Goal: Task Accomplishment & Management: Complete application form

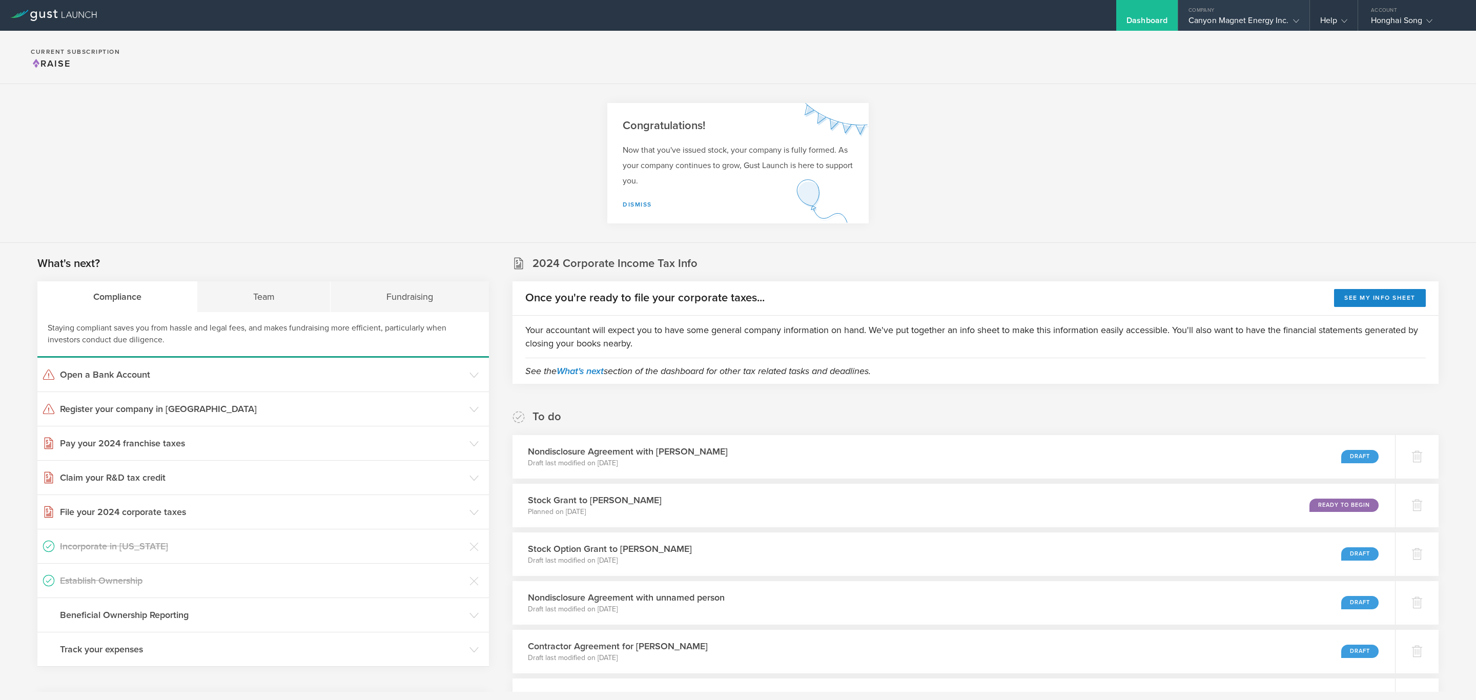
click at [1244, 25] on div "Canyon Magnet Energy Inc." at bounding box center [1244, 22] width 111 height 15
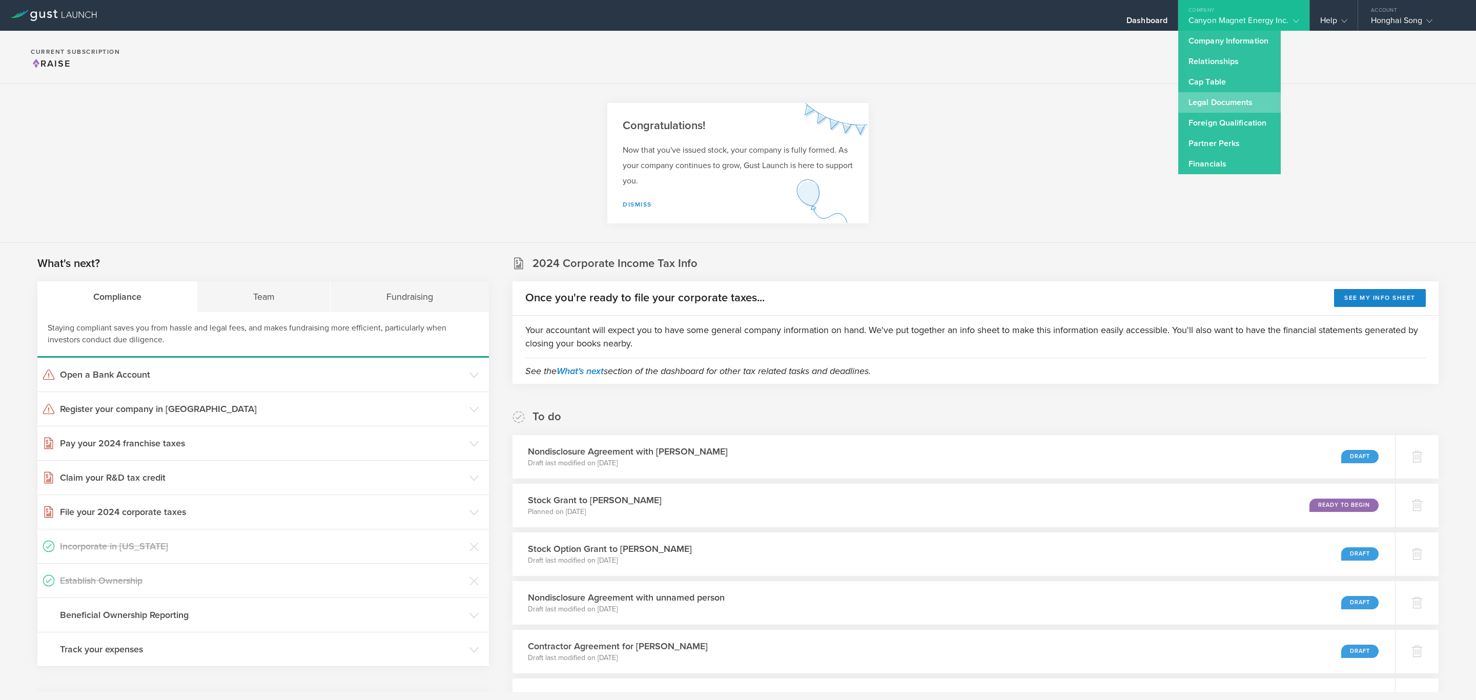
click at [1235, 96] on link "Legal Documents" at bounding box center [1230, 102] width 103 height 21
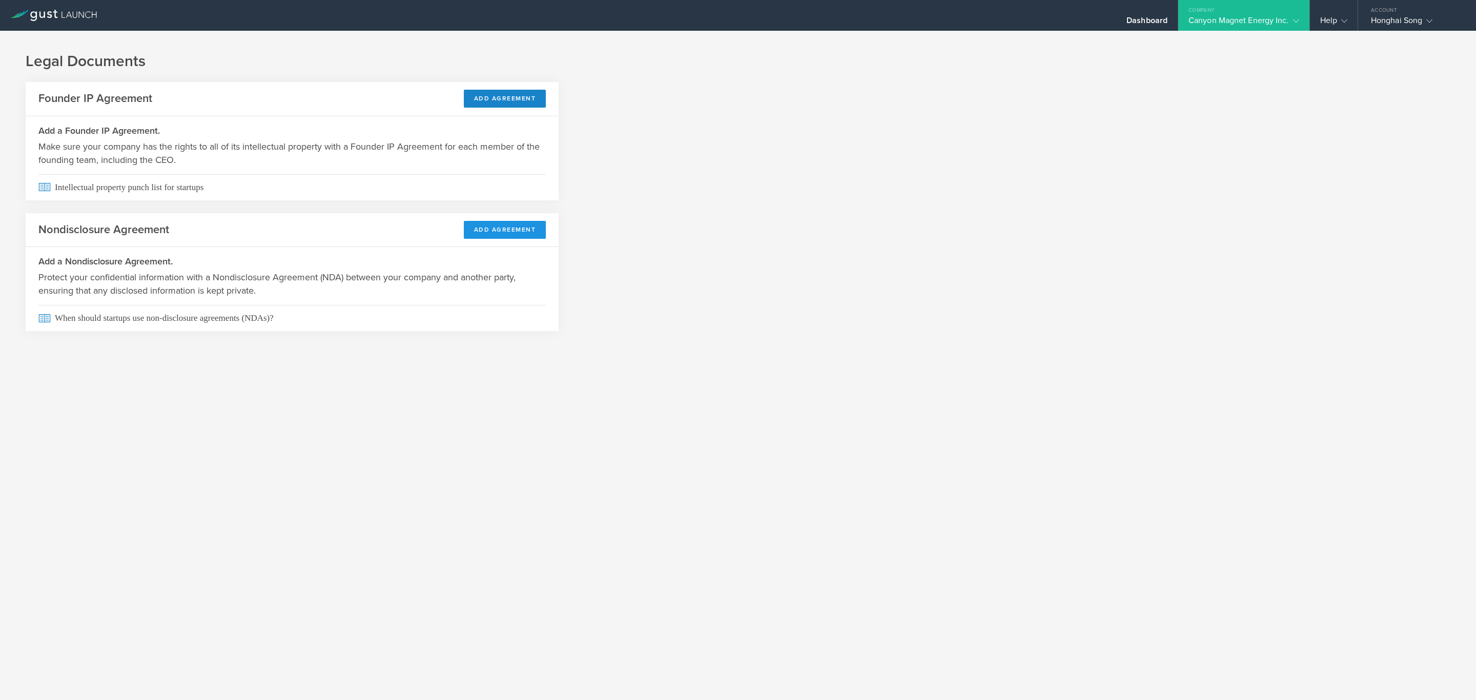
click at [523, 228] on button "Add Agreement" at bounding box center [505, 230] width 83 height 18
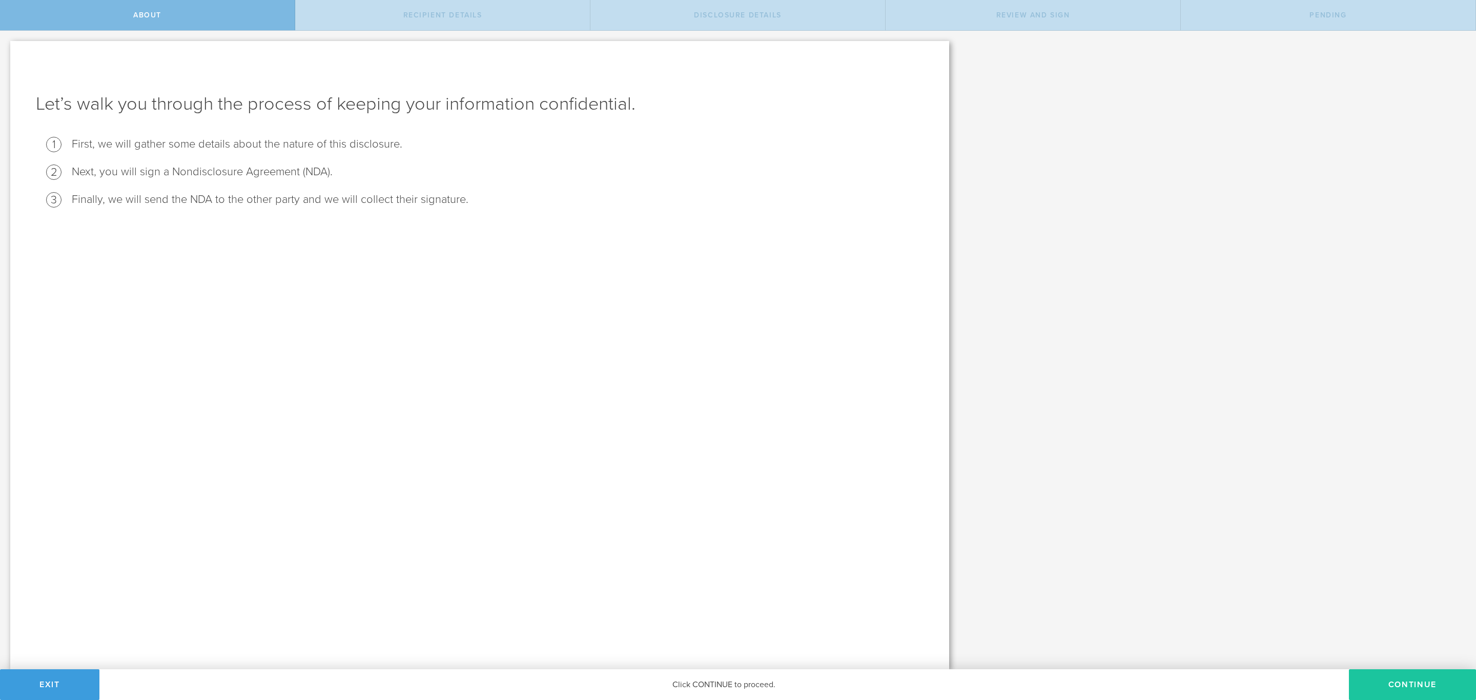
click at [1398, 677] on button "Continue" at bounding box center [1412, 685] width 127 height 31
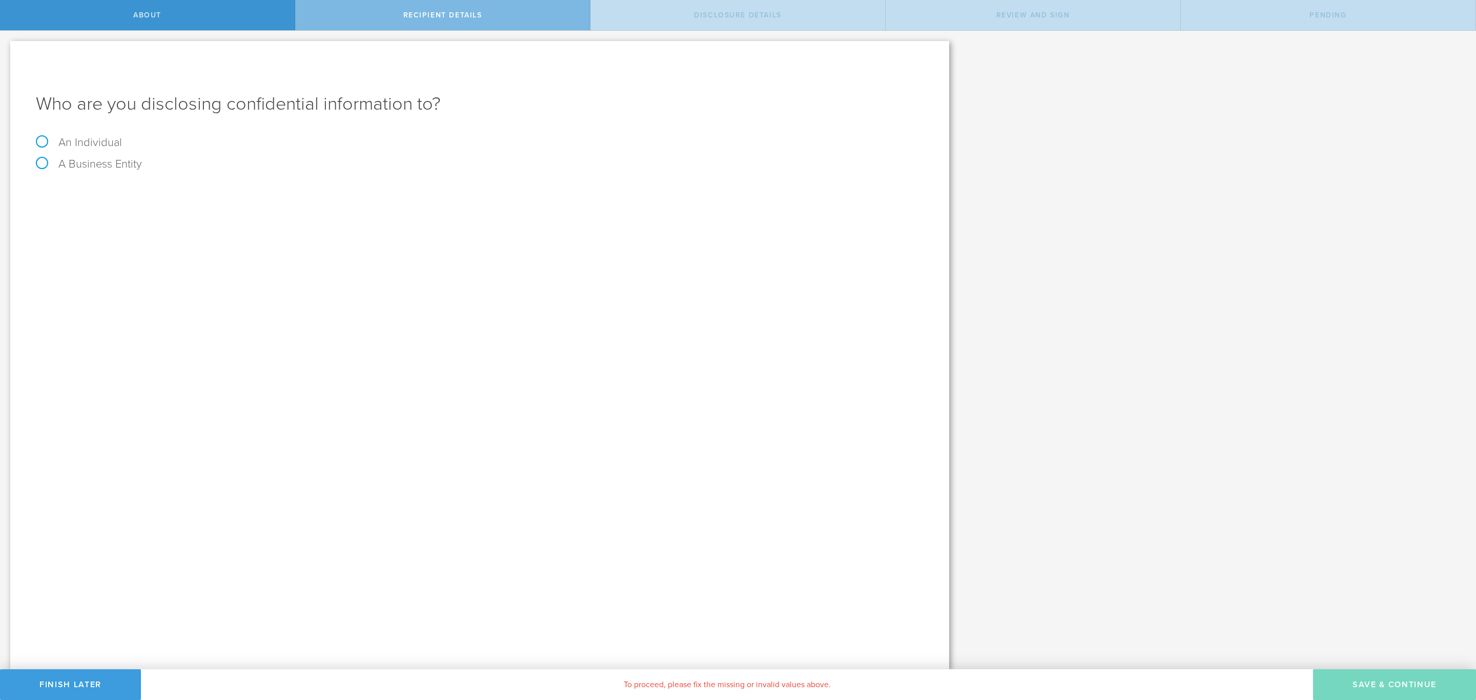
click at [101, 144] on label "An Individual" at bounding box center [79, 142] width 86 height 13
click at [7, 47] on input "An Individual" at bounding box center [3, 39] width 7 height 16
radio input "true"
click at [211, 194] on input "text" at bounding box center [518, 192] width 811 height 15
type input "Aiden Guerra"
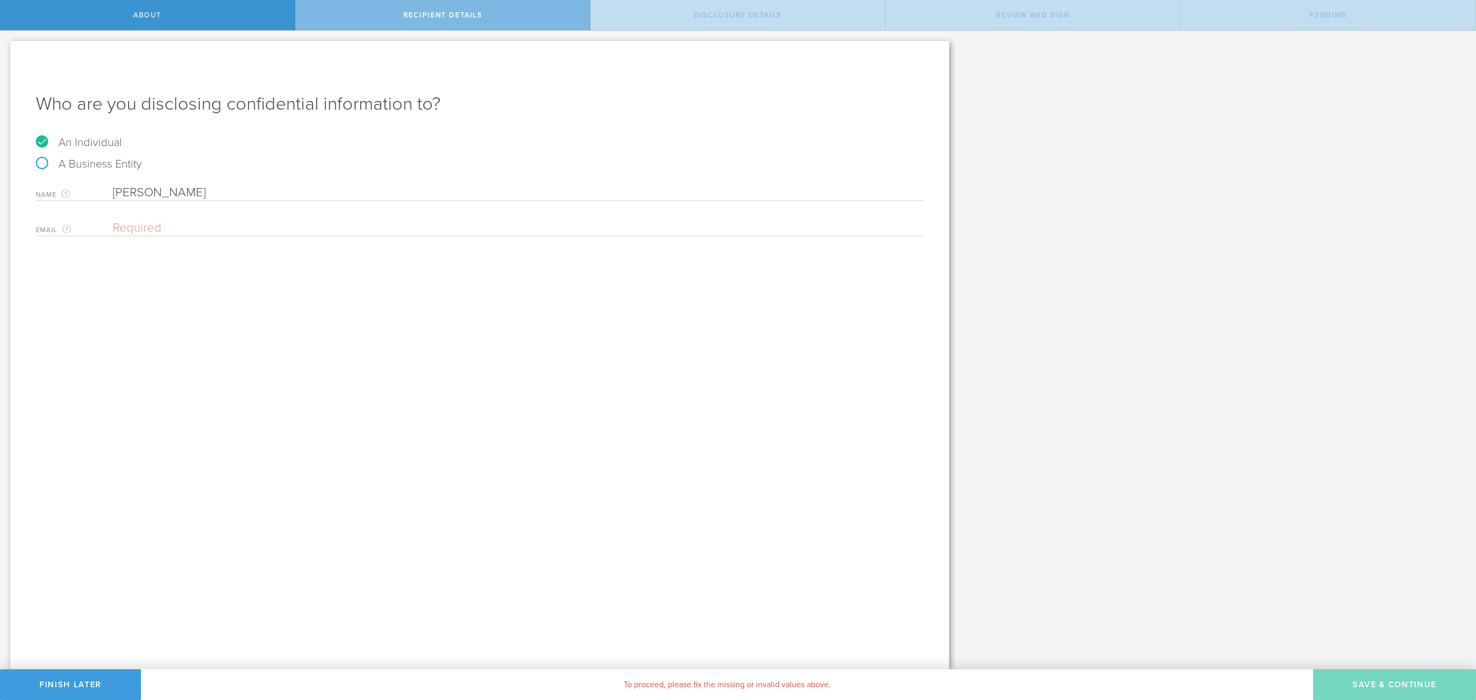
click at [214, 234] on input "email" at bounding box center [516, 227] width 806 height 15
paste input "• aidanmateoguerra@gmail.com"
drag, startPoint x: 118, startPoint y: 228, endPoint x: 57, endPoint y: 231, distance: 61.6
click at [57, 231] on div "Email The email address of the person that you are disclosing confidential info…" at bounding box center [480, 225] width 888 height 21
type input "aidanmateoguerra@gmail.com"
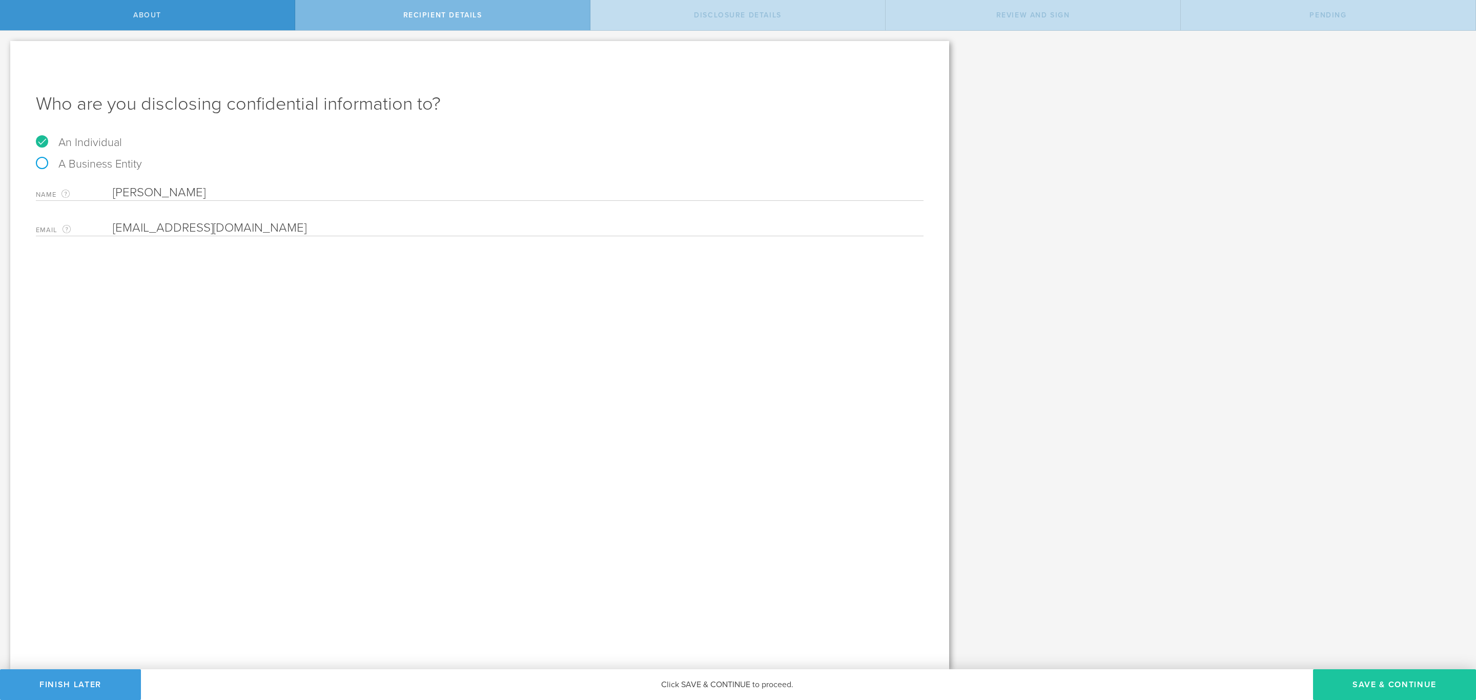
click at [1403, 681] on button "Save & Continue" at bounding box center [1394, 685] width 163 height 31
select select "string:5 years"
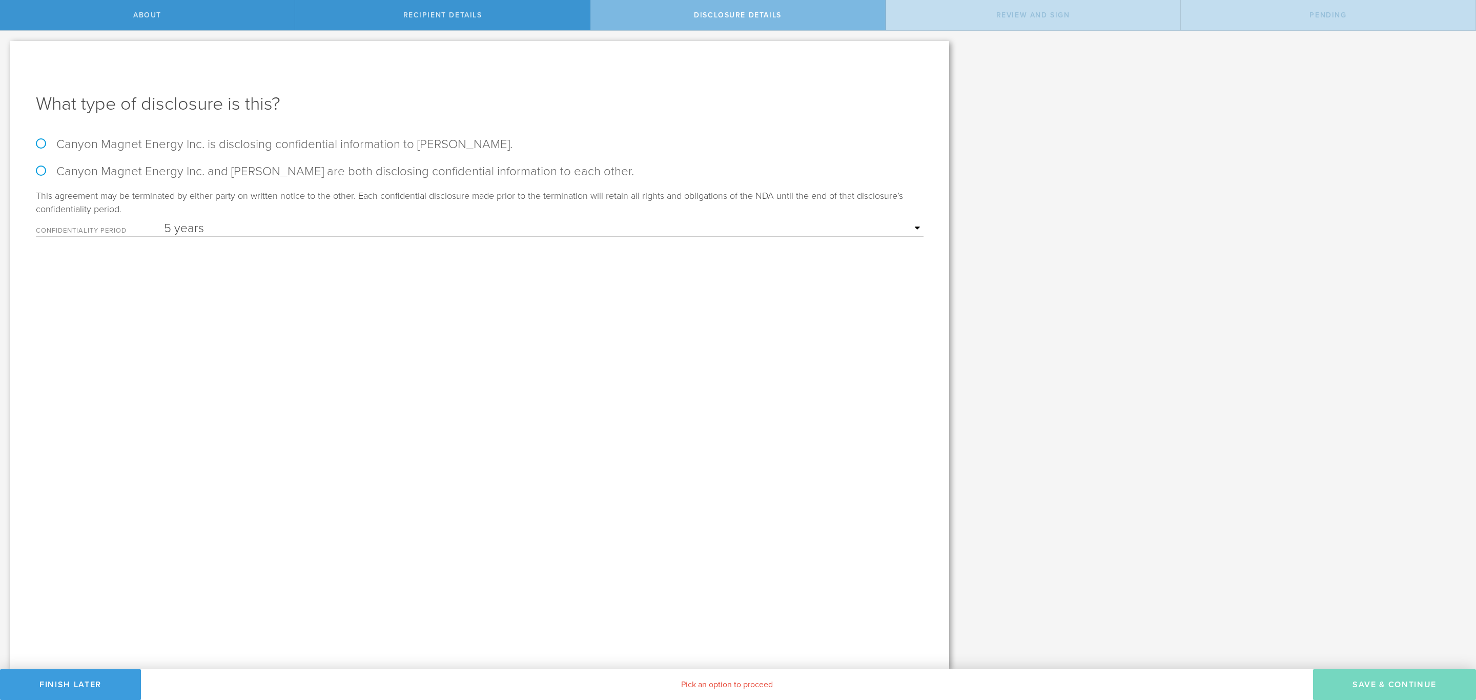
click at [210, 145] on label "Canyon Magnet Energy Inc. is disclosing confidential information to Aiden Guerr…" at bounding box center [480, 144] width 888 height 15
click at [7, 52] on input "Canyon Magnet Energy Inc. is disclosing confidential information to Aiden Guerr…" at bounding box center [3, 42] width 7 height 22
radio input "true"
click at [271, 222] on select "1 year 2 years 3 years 4 years 5 years" at bounding box center [544, 228] width 760 height 15
select select "string:4 years"
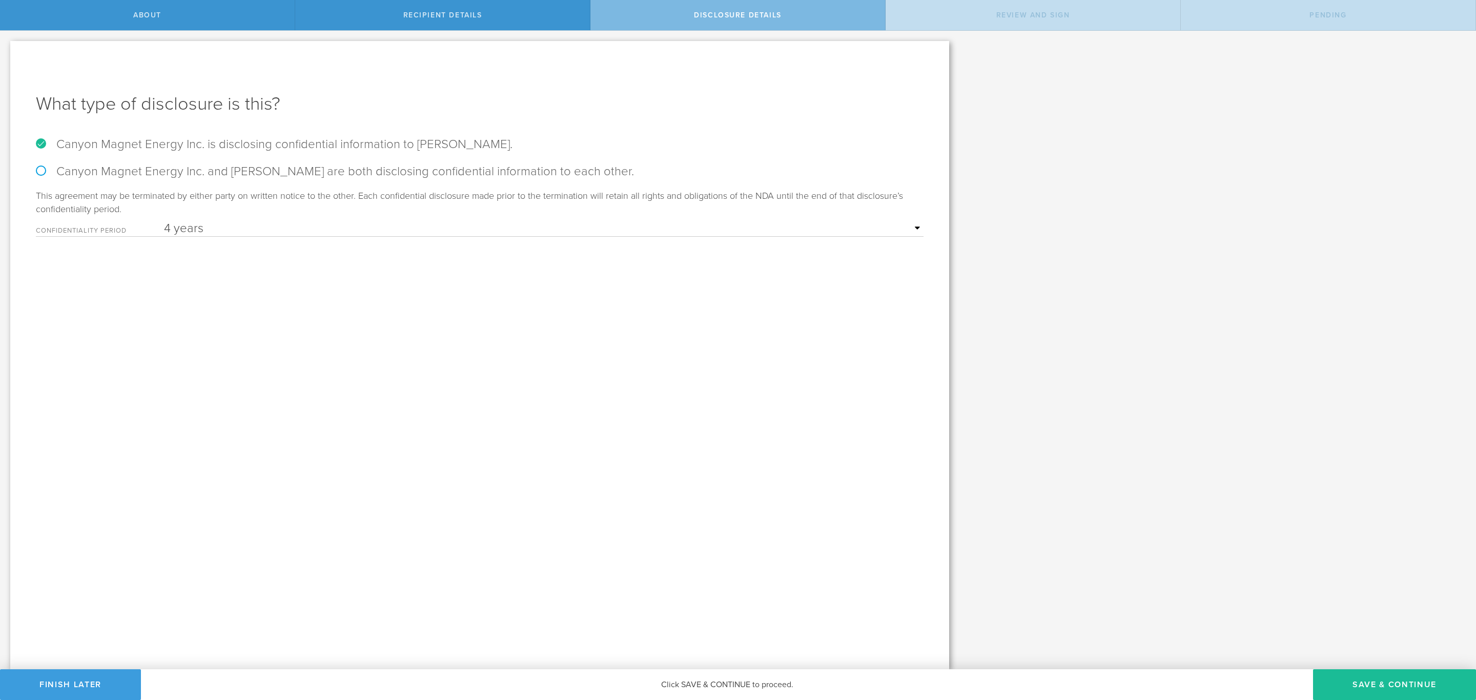
click at [164, 221] on select "1 year 2 years 3 years 4 years 5 years" at bounding box center [544, 228] width 760 height 15
click at [1394, 675] on button "Save & Continue" at bounding box center [1394, 685] width 163 height 31
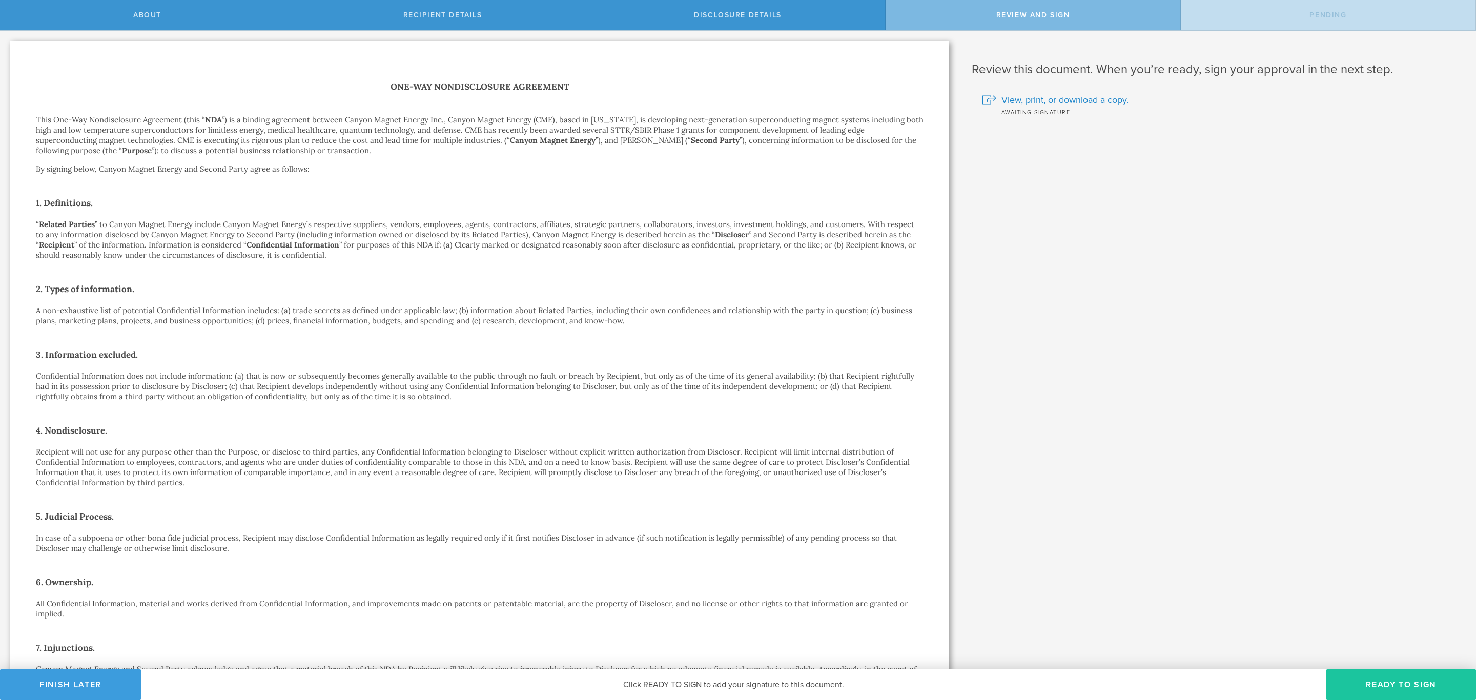
click at [1385, 675] on button "Ready to Sign" at bounding box center [1402, 685] width 150 height 31
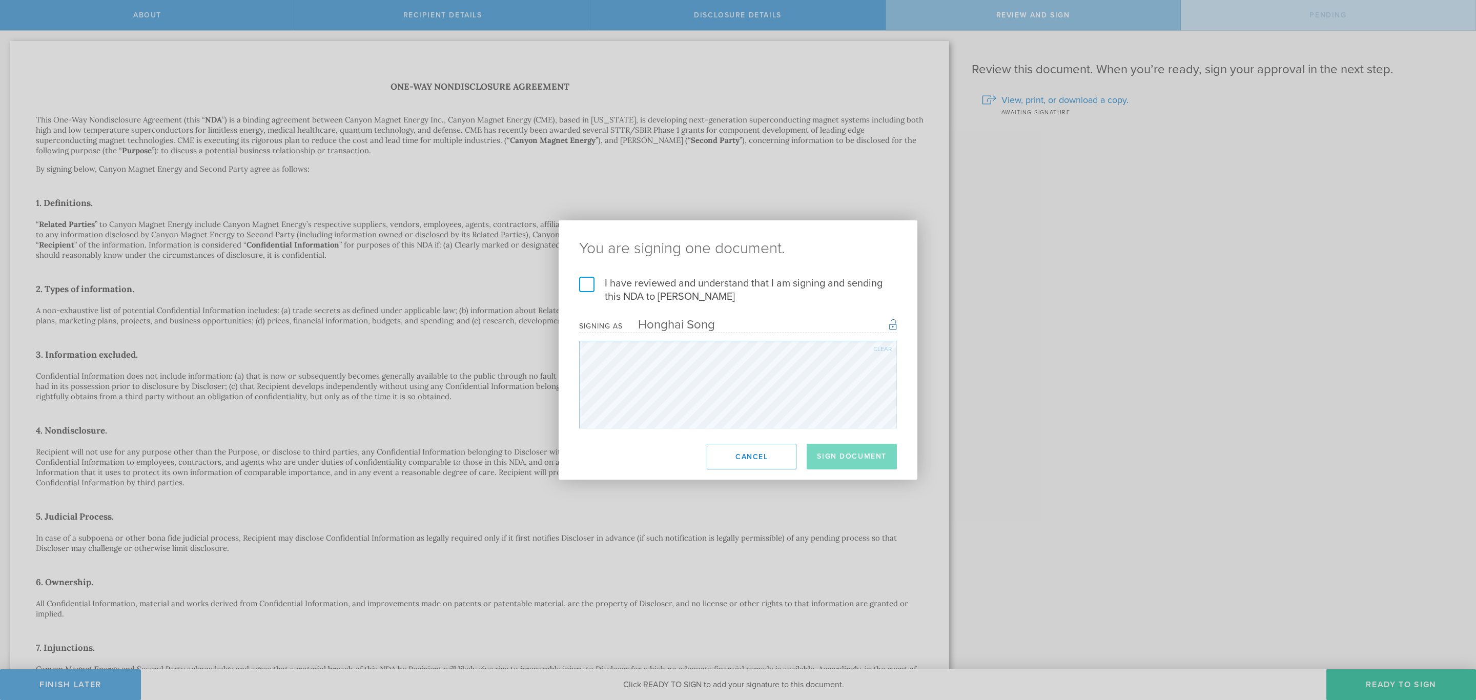
click at [677, 290] on label "I have reviewed and understand that I am signing and sending this NDA to Aiden …" at bounding box center [738, 290] width 318 height 27
click at [0, 0] on input "I have reviewed and understand that I am signing and sending this NDA to Aiden …" at bounding box center [0, 0] width 0 height 0
click at [861, 454] on button "Sign Document" at bounding box center [852, 457] width 90 height 26
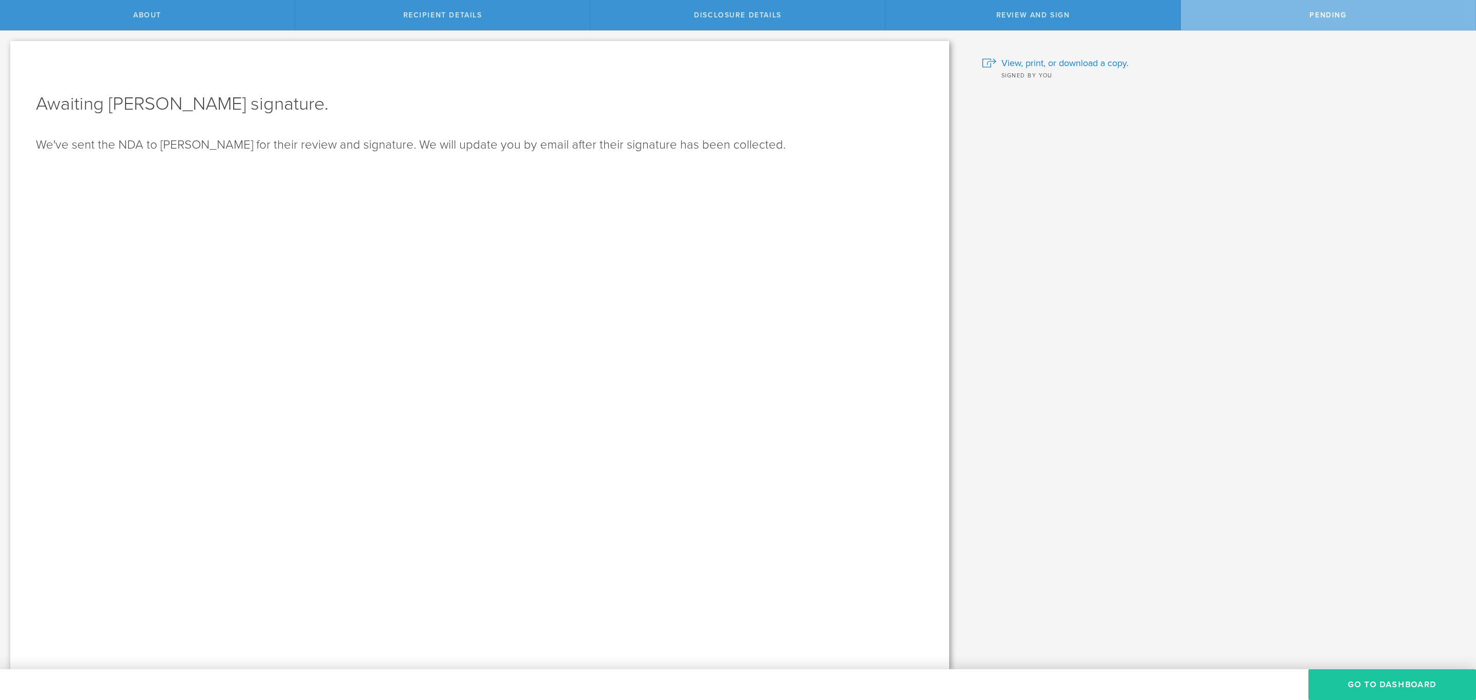
click at [1372, 677] on button "Go to dashboard" at bounding box center [1393, 685] width 168 height 31
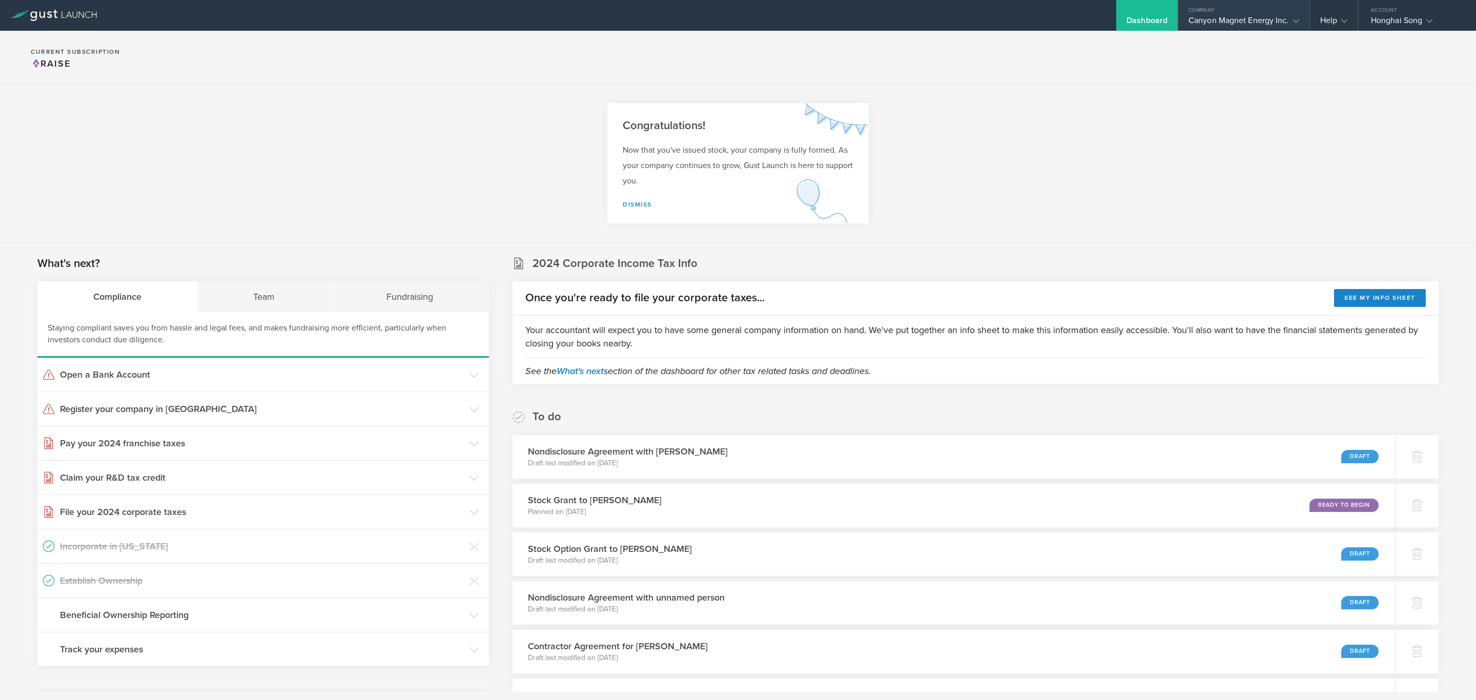
click at [1231, 21] on div "Canyon Magnet Energy Inc." at bounding box center [1244, 22] width 111 height 15
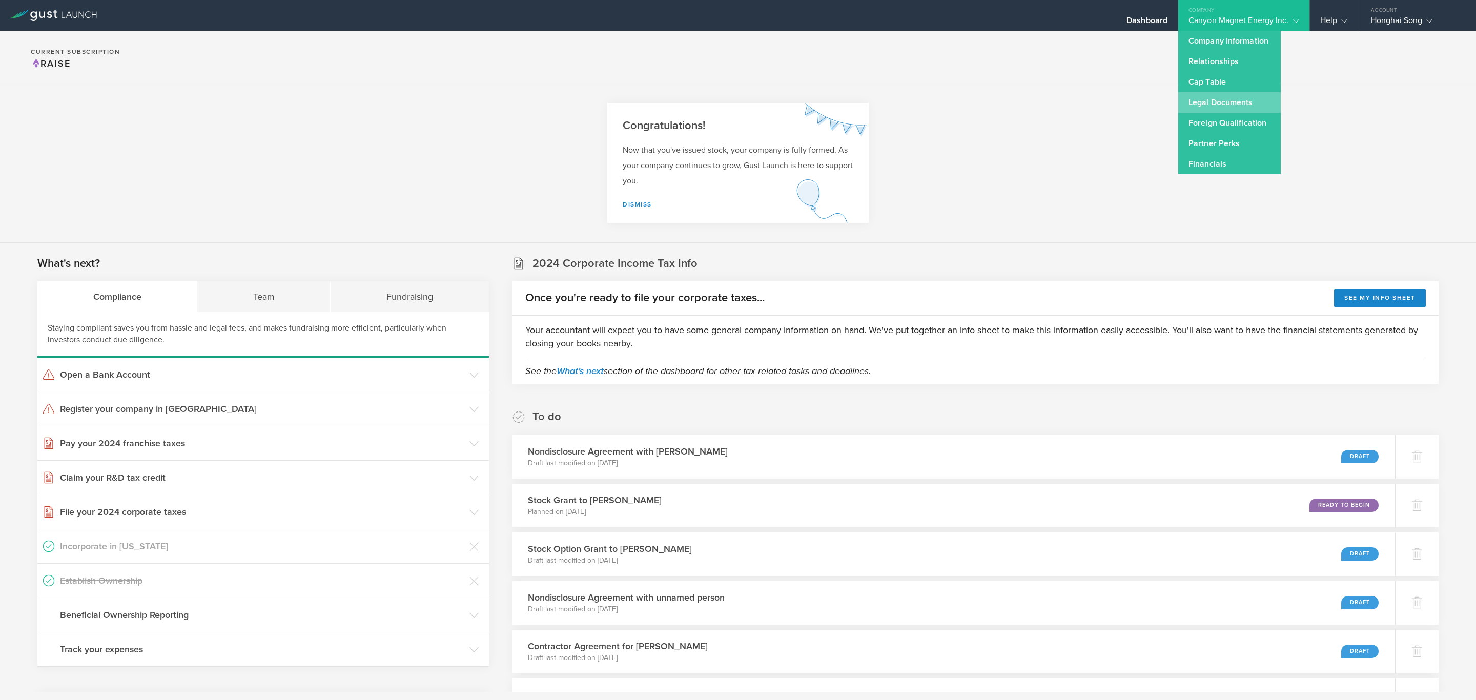
click at [1238, 97] on link "Legal Documents" at bounding box center [1230, 102] width 103 height 21
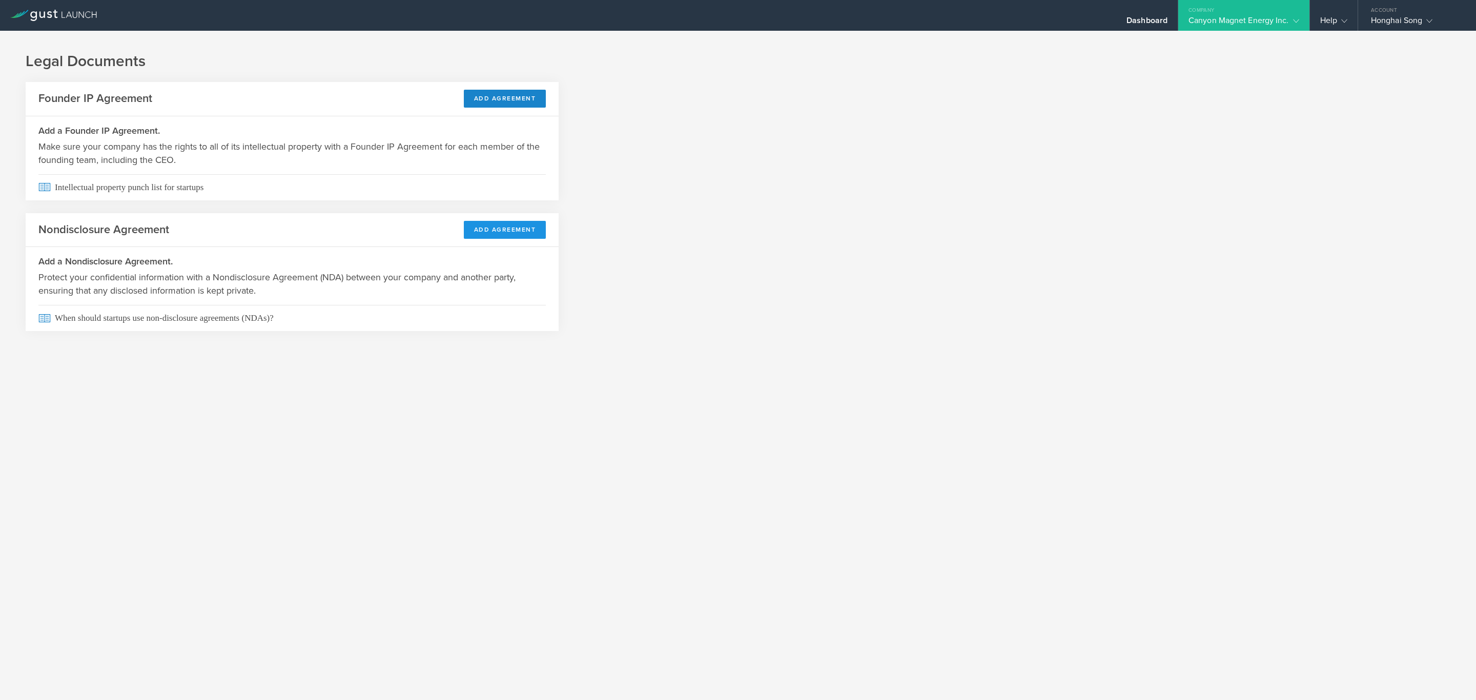
click at [517, 234] on button "Add Agreement" at bounding box center [505, 230] width 83 height 18
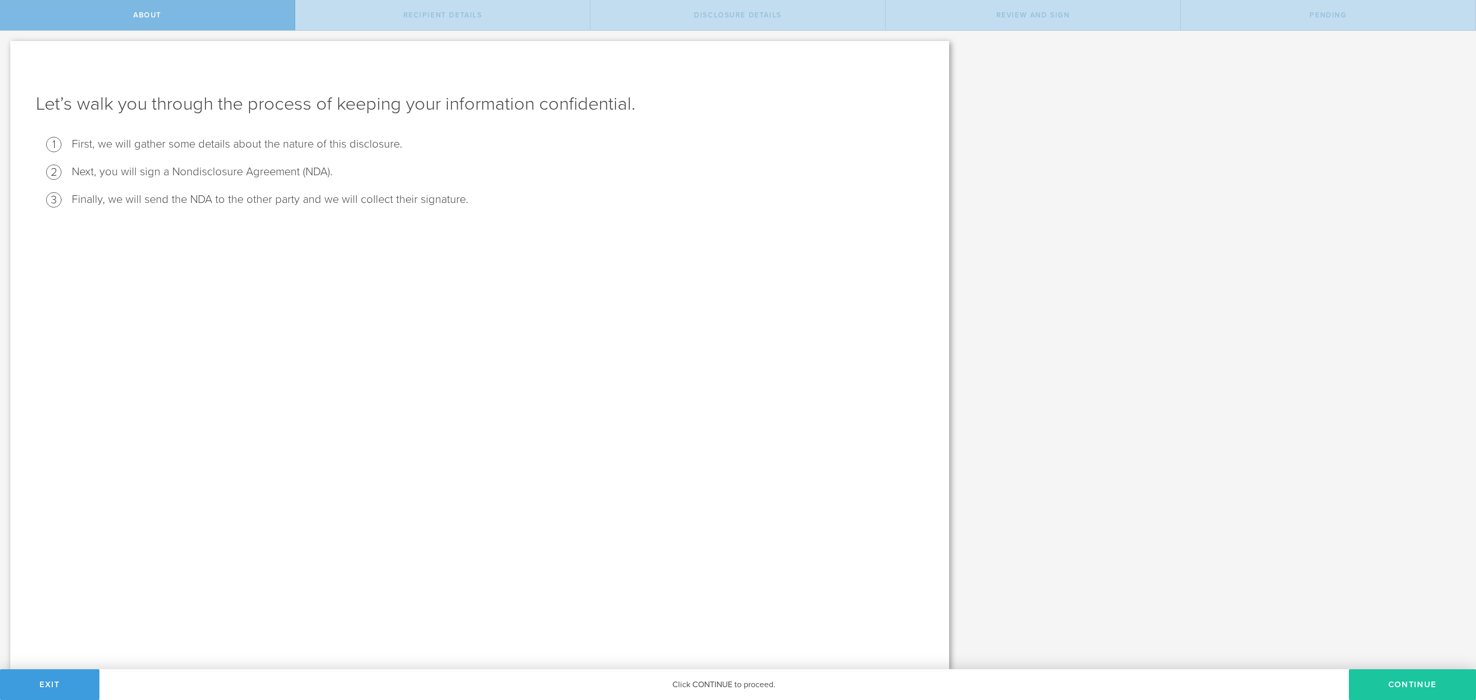
click at [1394, 678] on button "Continue" at bounding box center [1412, 685] width 127 height 31
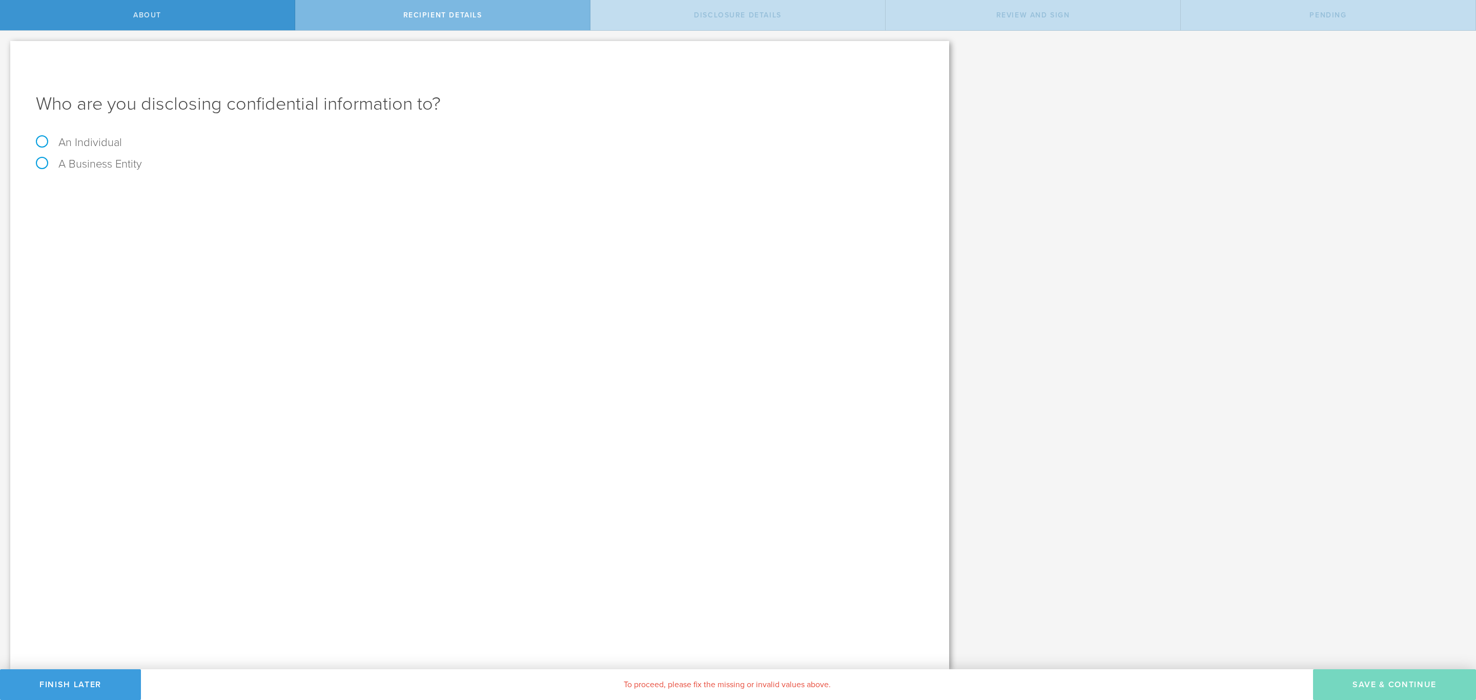
click at [103, 148] on label "An Individual" at bounding box center [79, 142] width 86 height 13
click at [7, 47] on input "An Individual" at bounding box center [3, 39] width 7 height 16
radio input "true"
click at [170, 189] on input "text" at bounding box center [518, 192] width 811 height 15
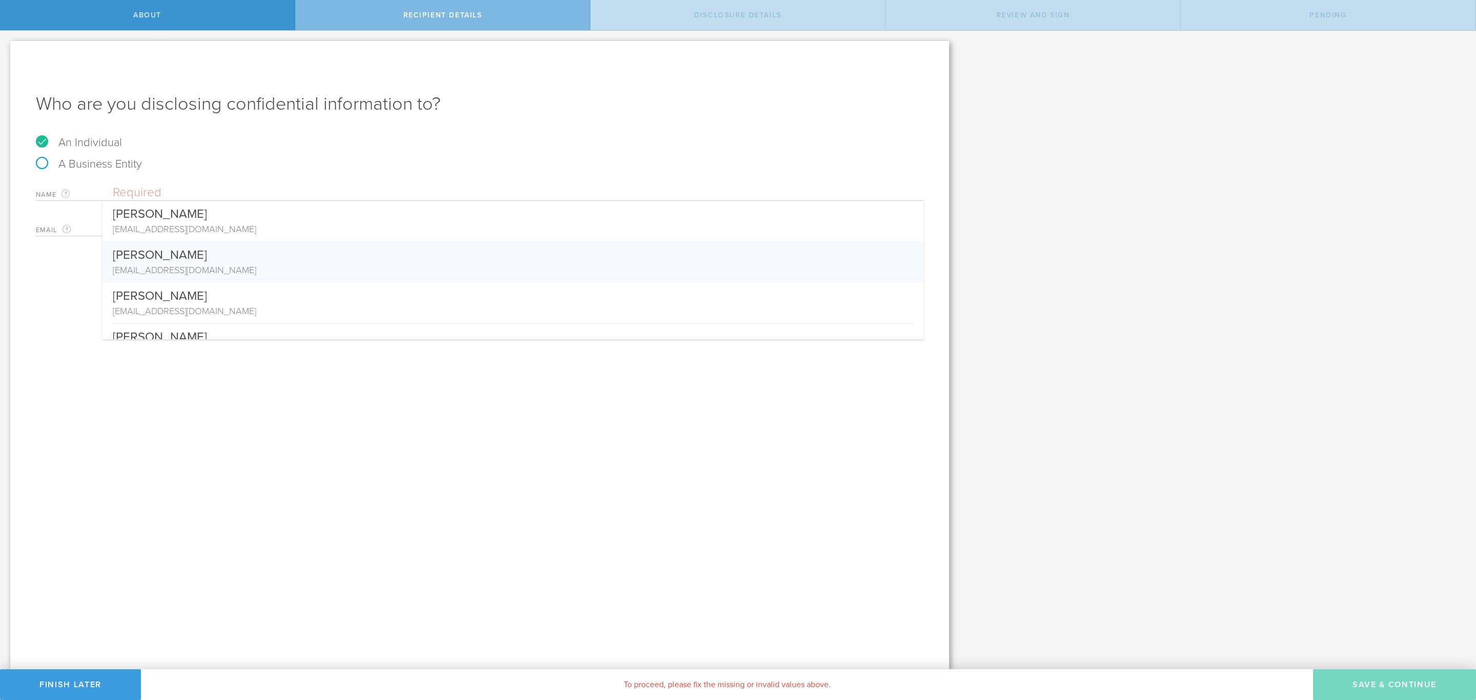
click at [77, 265] on div "Who are you disclosing confidential information to? An Individual A Business En…" at bounding box center [479, 355] width 939 height 629
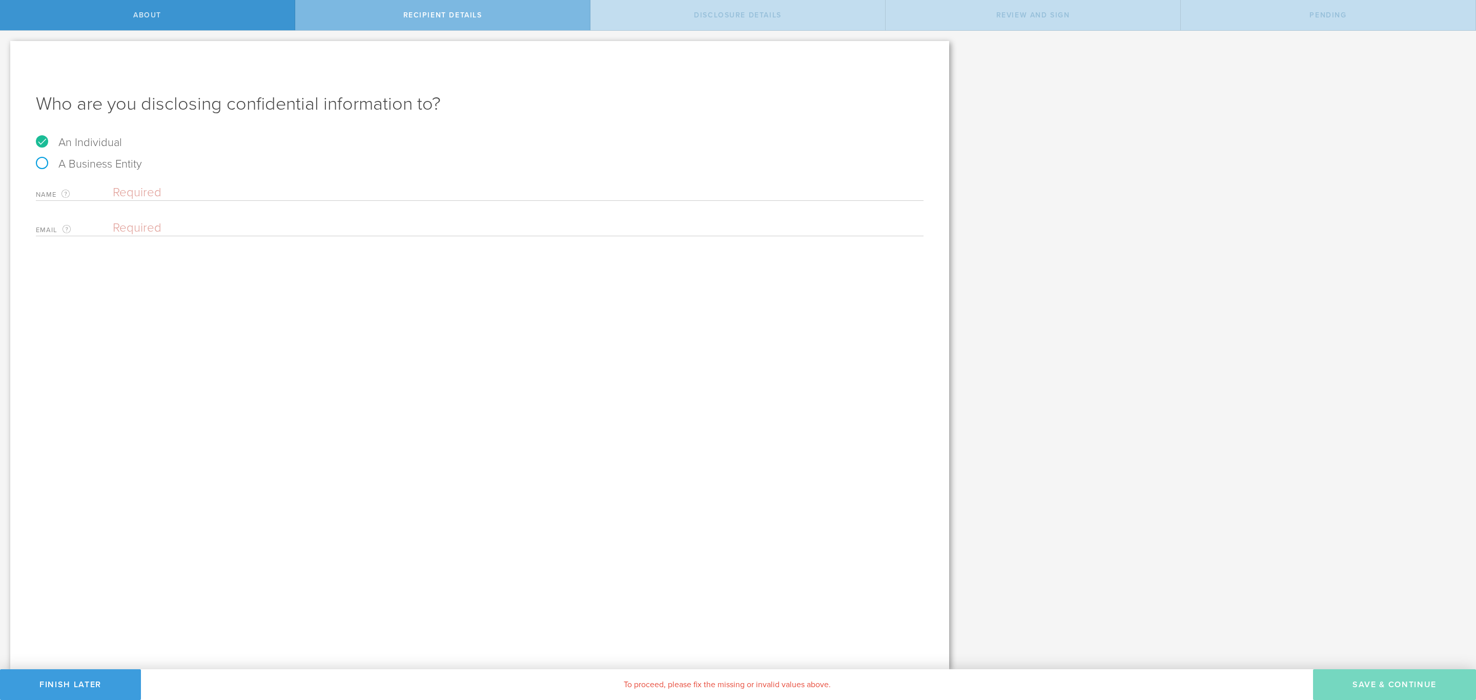
click at [138, 229] on input "email" at bounding box center [516, 227] width 806 height 15
paste input "awellsmfg@gmail.com"
drag, startPoint x: 114, startPoint y: 229, endPoint x: 99, endPoint y: 228, distance: 14.9
click at [98, 228] on div "Email The email address of the person that you are disclosing confidential info…" at bounding box center [480, 225] width 888 height 21
click at [234, 229] on input "awellsmfg@gmail.com" at bounding box center [516, 227] width 806 height 15
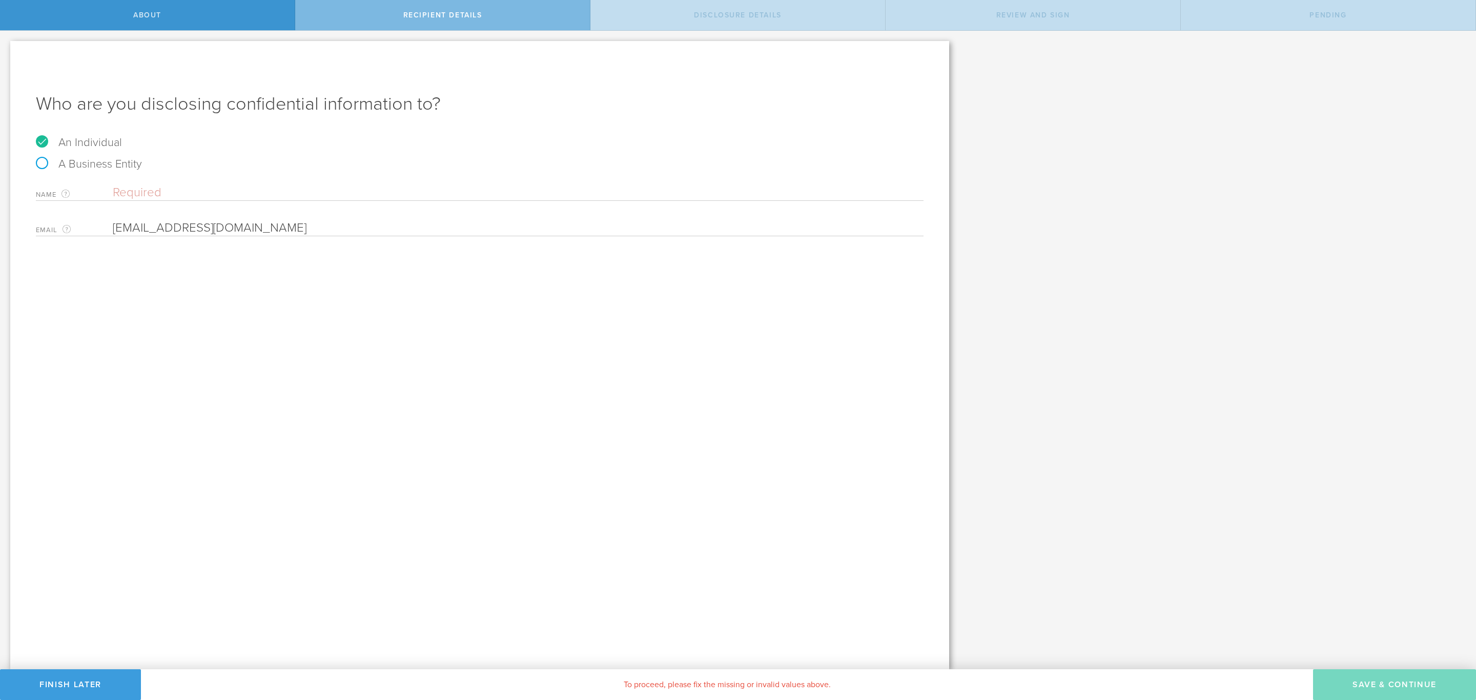
type input "awellsmfg@gmail.com"
click at [169, 185] on div "Name The first and last name of the person that you are disclosing confidential…" at bounding box center [480, 190] width 888 height 21
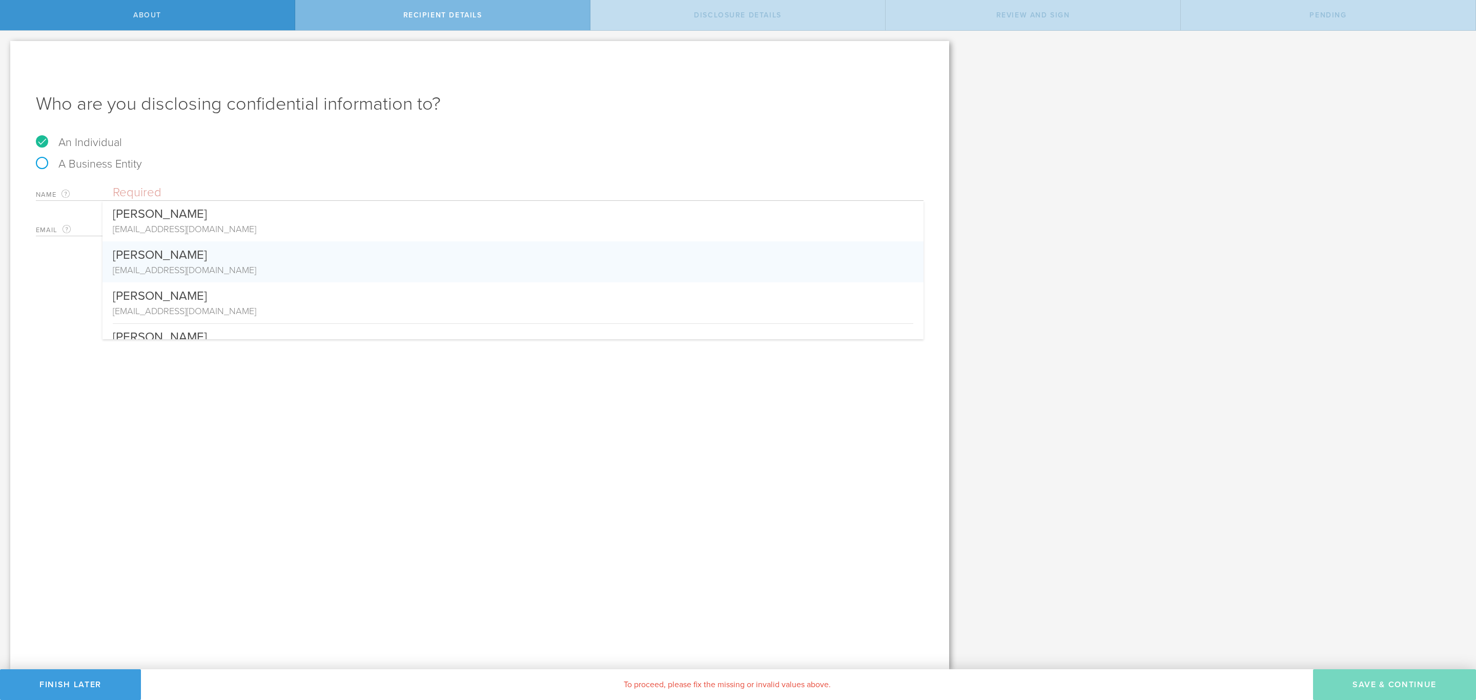
click at [175, 187] on input "text" at bounding box center [518, 192] width 811 height 15
paste input "Andy Wells"
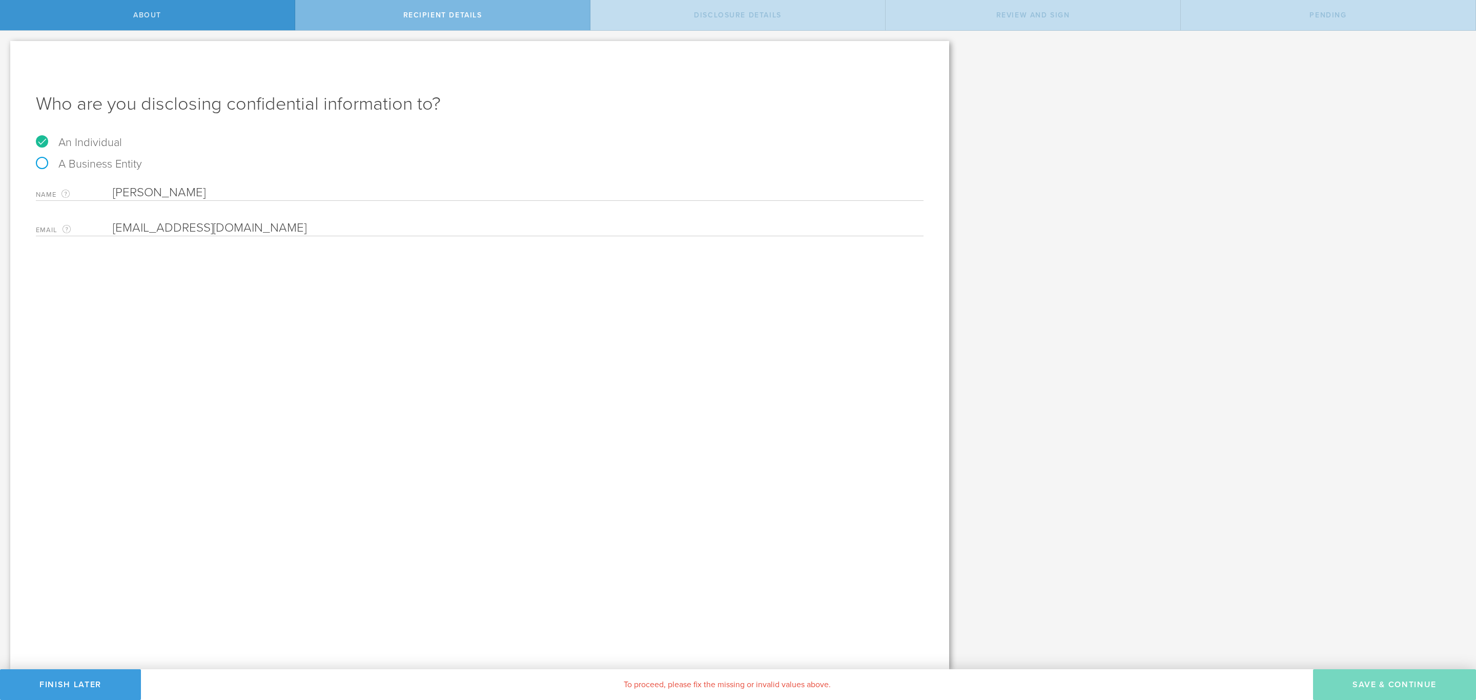
type input "Andy Wells"
click at [360, 321] on div "Who are you disclosing confidential information to? An Individual A Business En…" at bounding box center [479, 355] width 939 height 629
click at [194, 227] on input "email" at bounding box center [516, 227] width 806 height 15
paste input "[EMAIL_ADDRESS][DOMAIN_NAME]"
type input "[EMAIL_ADDRESS][DOMAIN_NAME]"
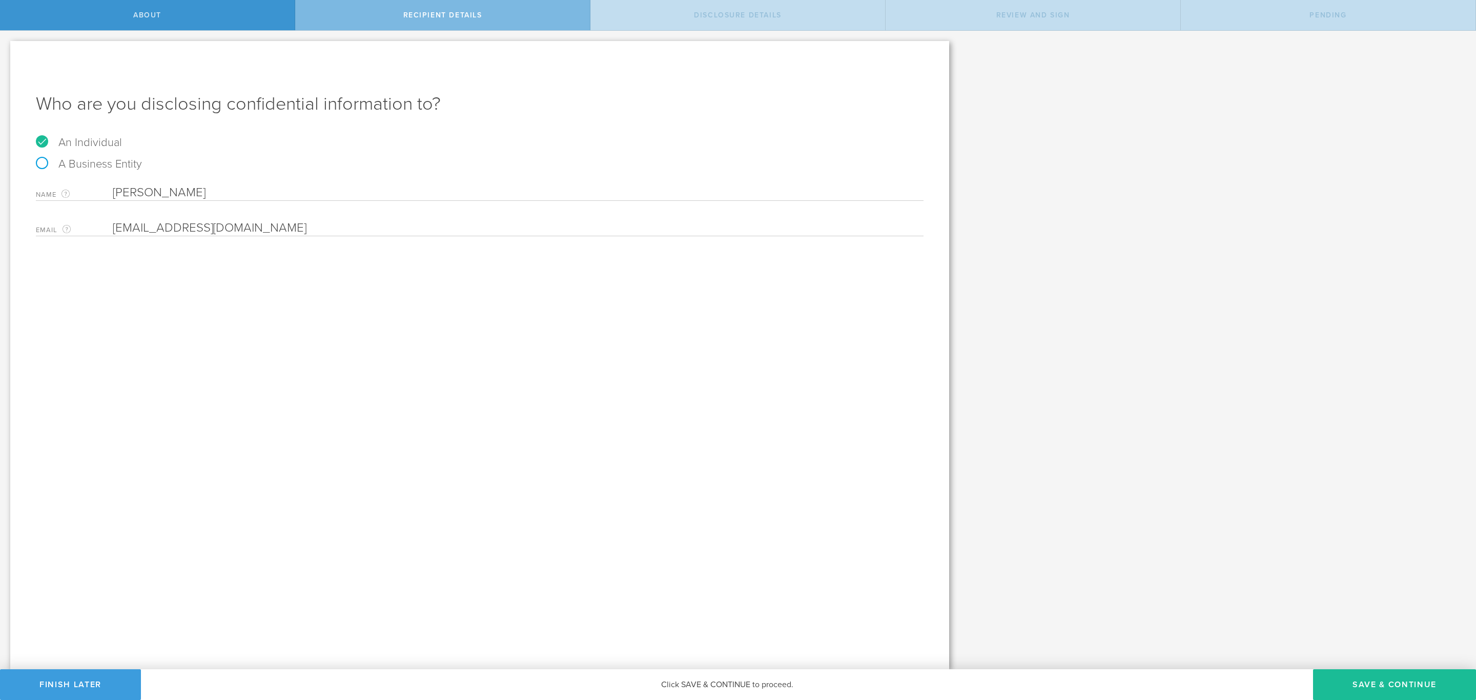
drag, startPoint x: 112, startPoint y: 225, endPoint x: 90, endPoint y: 229, distance: 22.3
click at [88, 228] on label "Email The email address of the person that you are disclosing confidential info…" at bounding box center [74, 230] width 77 height 12
click at [228, 230] on input "[EMAIL_ADDRESS][DOMAIN_NAME]" at bounding box center [516, 227] width 806 height 15
click at [1352, 677] on button "Save & Continue" at bounding box center [1394, 685] width 163 height 31
select select "string:5 years"
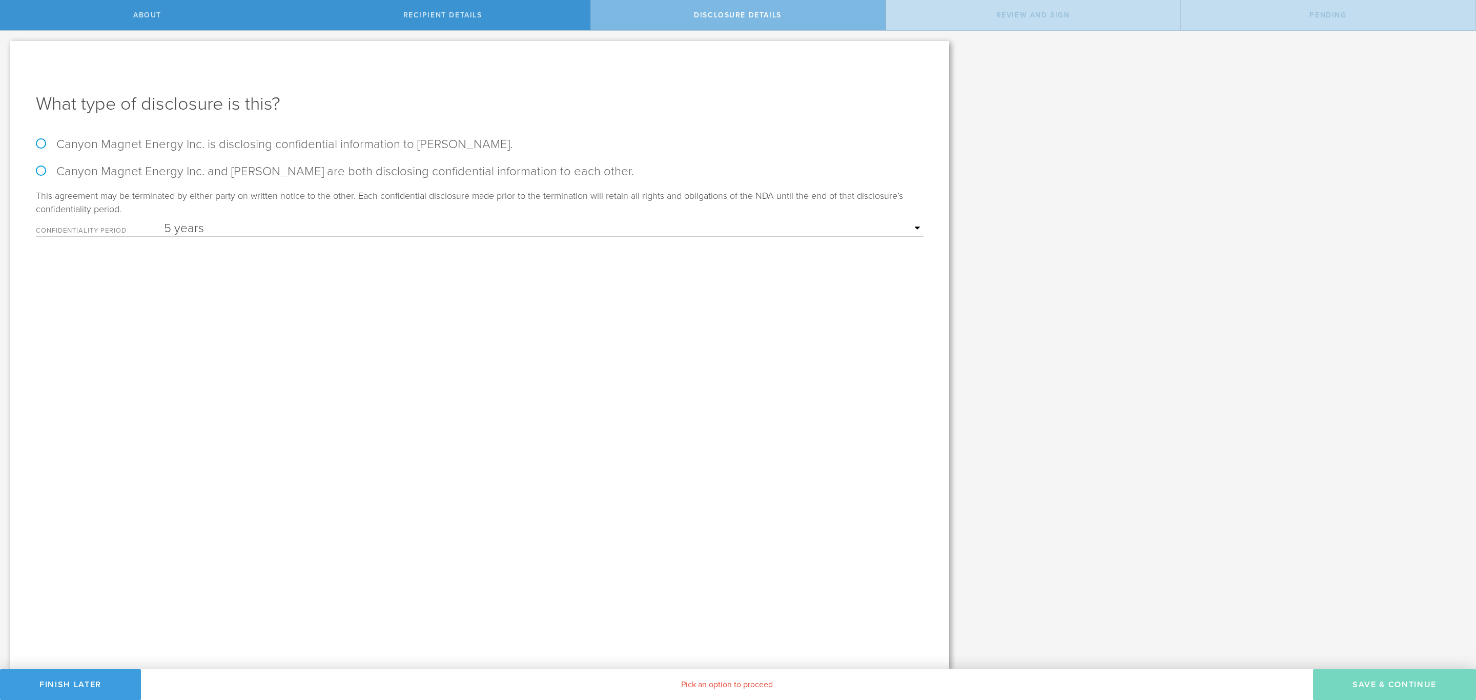
click at [383, 140] on label "Canyon Magnet Energy Inc. is disclosing confidential information to Andy Wells." at bounding box center [480, 144] width 888 height 15
click at [7, 52] on input "Canyon Magnet Energy Inc. is disclosing confidential information to Andy Wells." at bounding box center [3, 42] width 7 height 22
radio input "true"
click at [401, 224] on select "1 year 2 years 3 years 4 years 5 years" at bounding box center [544, 228] width 760 height 15
select select "string:4 years"
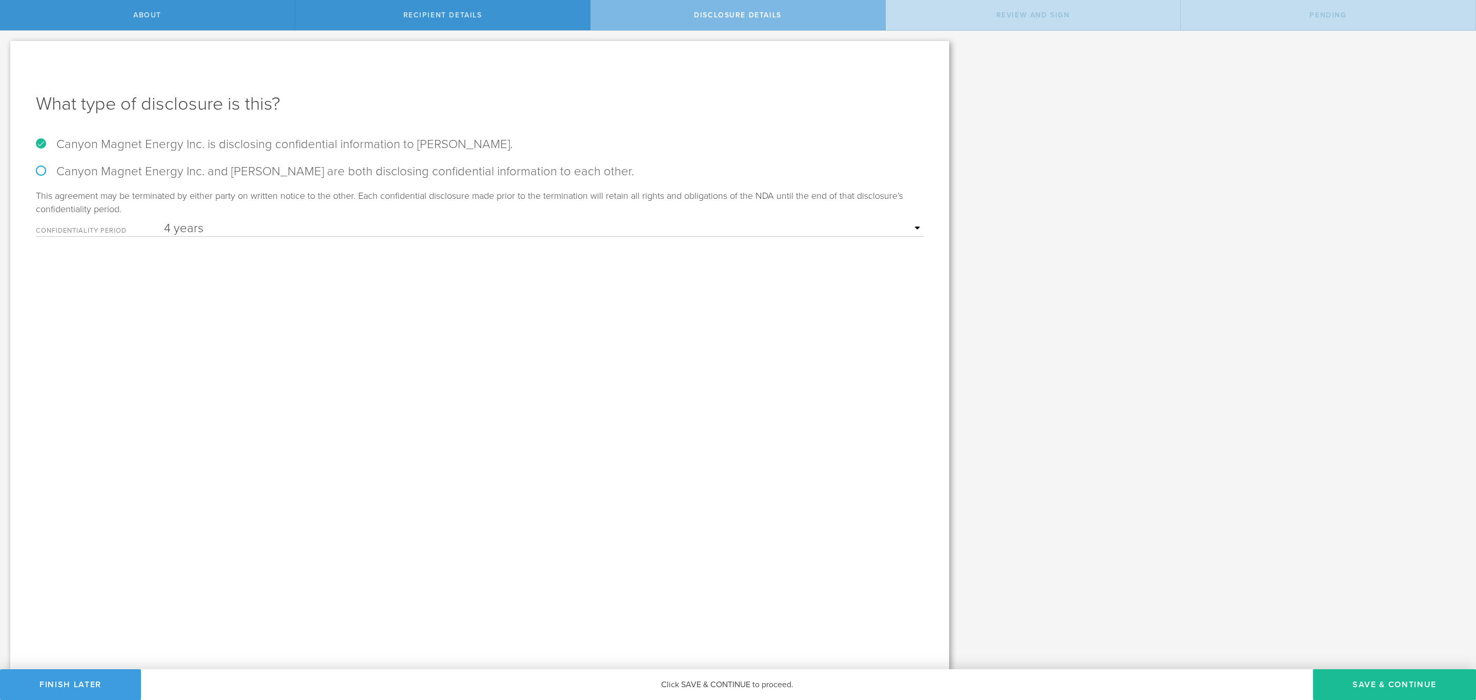
click at [164, 221] on select "1 year 2 years 3 years 4 years 5 years" at bounding box center [544, 228] width 760 height 15
click at [1379, 680] on button "Save & Continue" at bounding box center [1394, 685] width 163 height 31
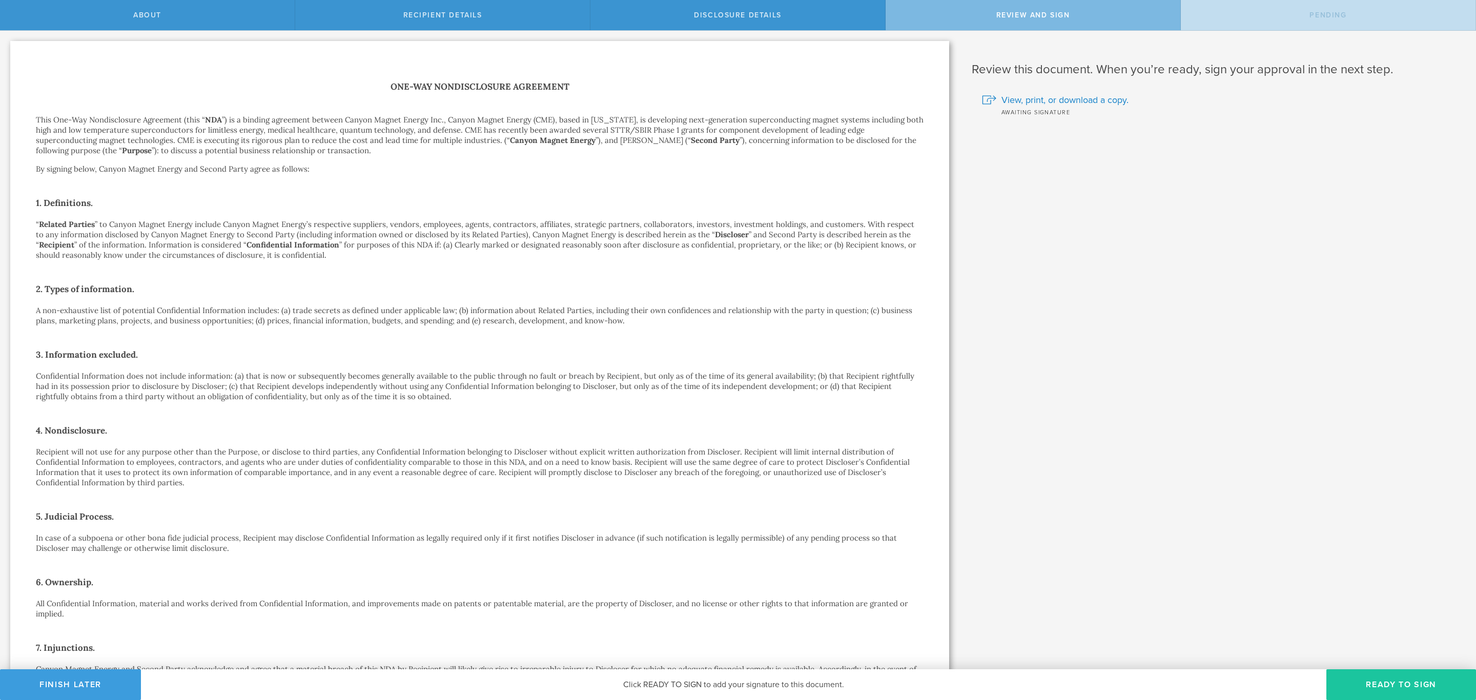
click at [1414, 684] on button "Ready to Sign" at bounding box center [1402, 685] width 150 height 31
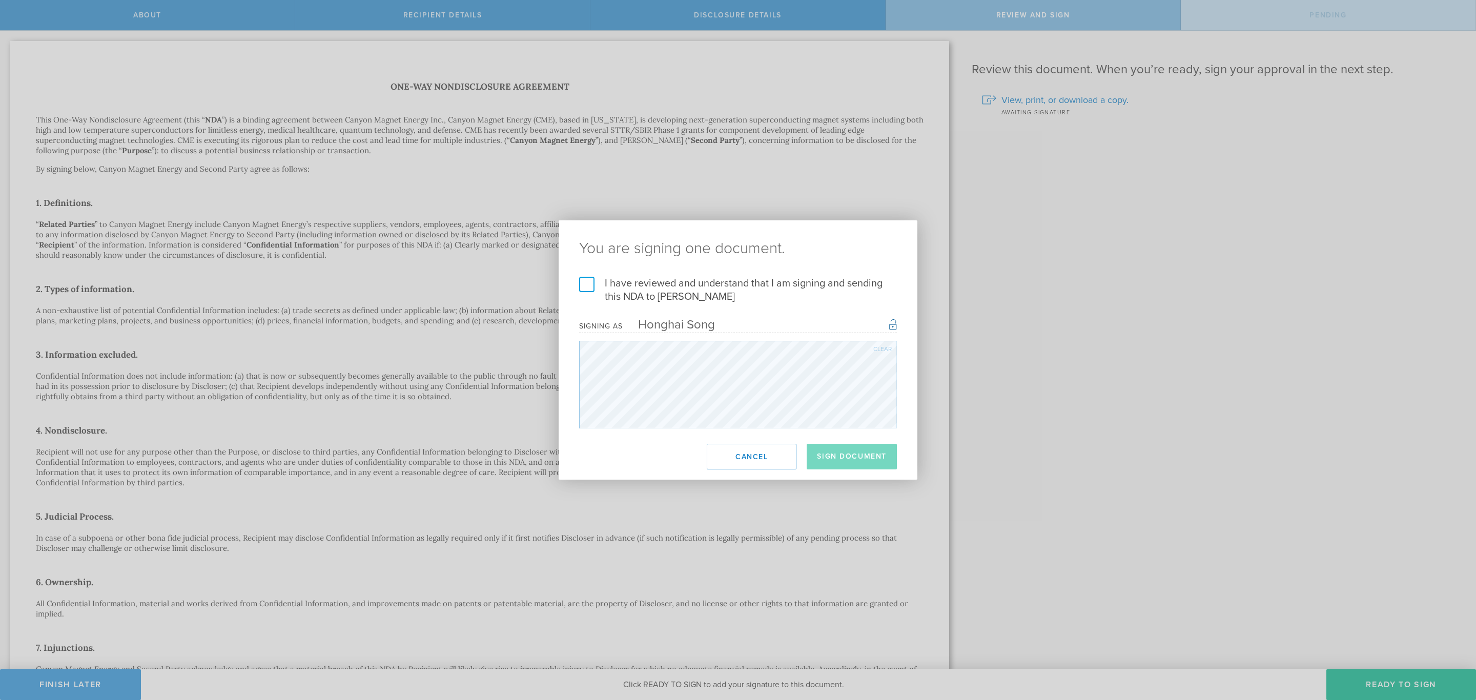
click at [628, 290] on label "I have reviewed and understand that I am signing and sending this NDA to Andy W…" at bounding box center [738, 290] width 318 height 27
click at [0, 0] on input "I have reviewed and understand that I am signing and sending this NDA to Andy W…" at bounding box center [0, 0] width 0 height 0
click at [851, 455] on button "Sign Document" at bounding box center [852, 457] width 90 height 26
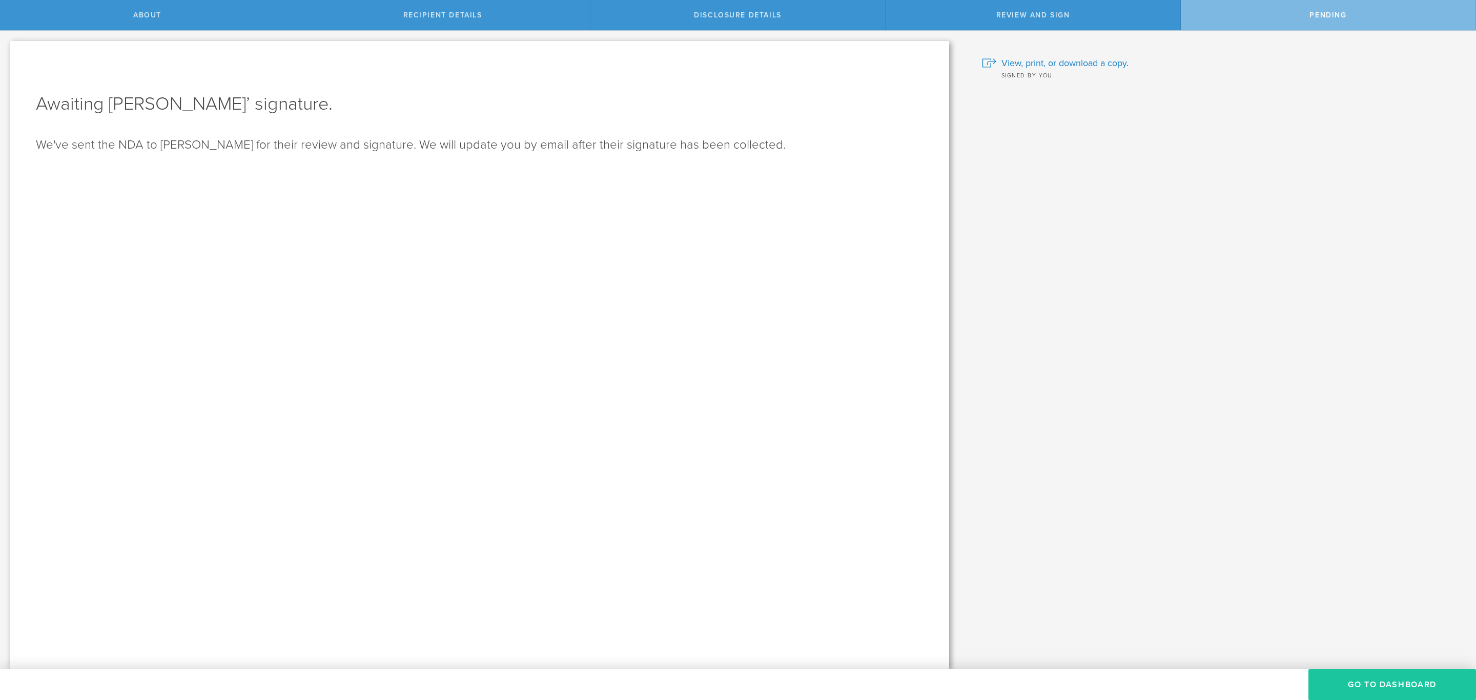
click at [1378, 674] on button "Go to dashboard" at bounding box center [1393, 685] width 168 height 31
